Goal: Information Seeking & Learning: Learn about a topic

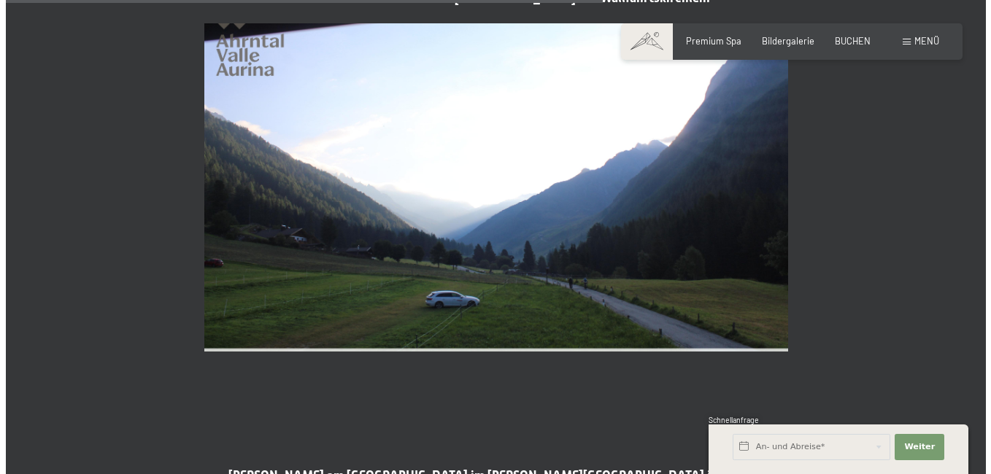
scroll to position [2408, 0]
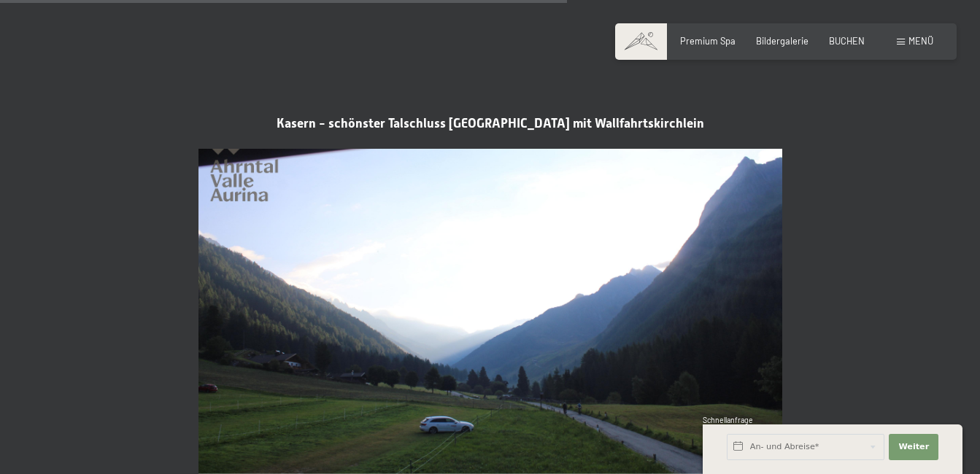
click at [921, 41] on span "Menü" at bounding box center [921, 41] width 25 height 12
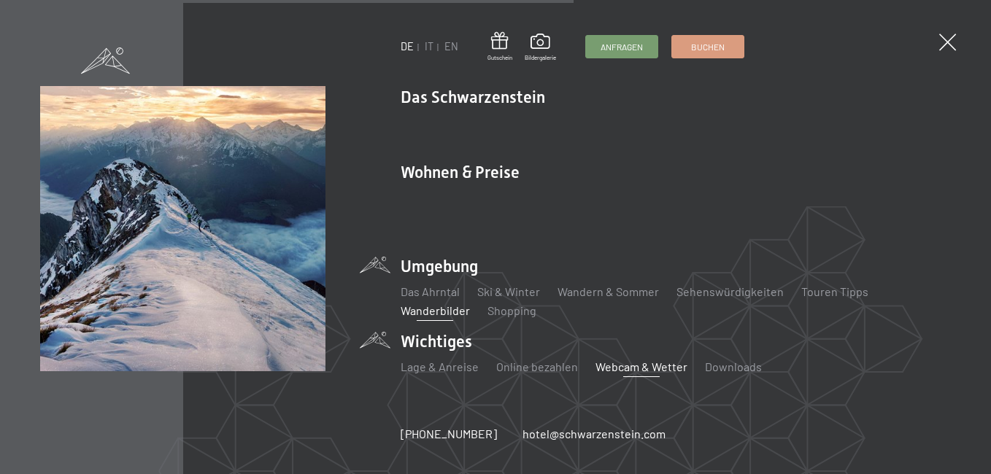
click at [421, 304] on link "Wanderbilder" at bounding box center [435, 311] width 69 height 14
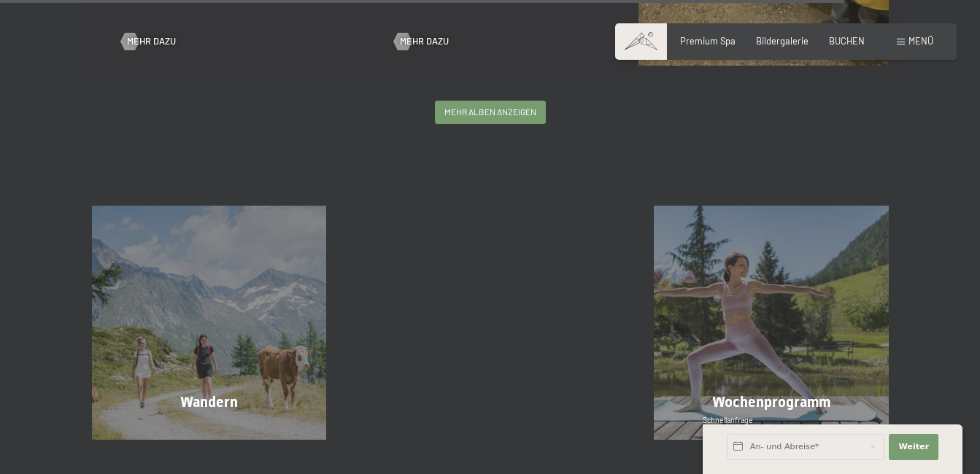
scroll to position [3211, 0]
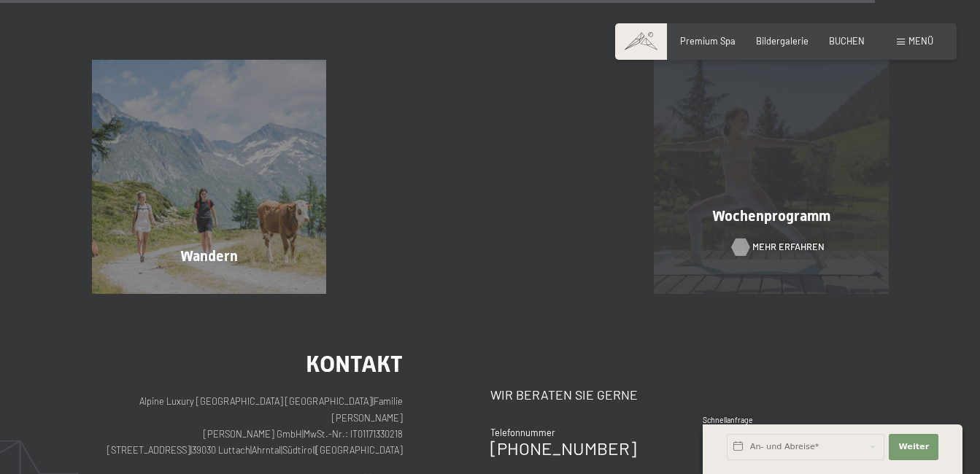
click at [752, 242] on span "Mehr erfahren" at bounding box center [788, 247] width 72 height 13
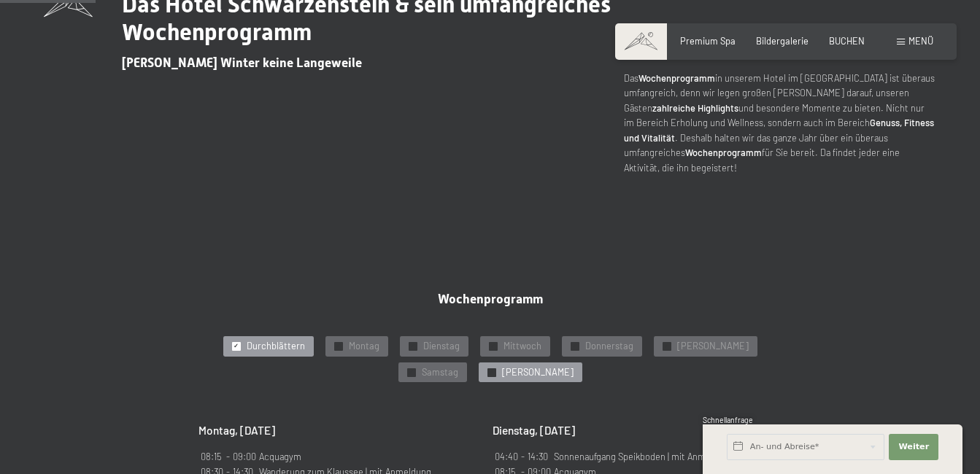
scroll to position [657, 0]
